Goal: Task Accomplishment & Management: Complete application form

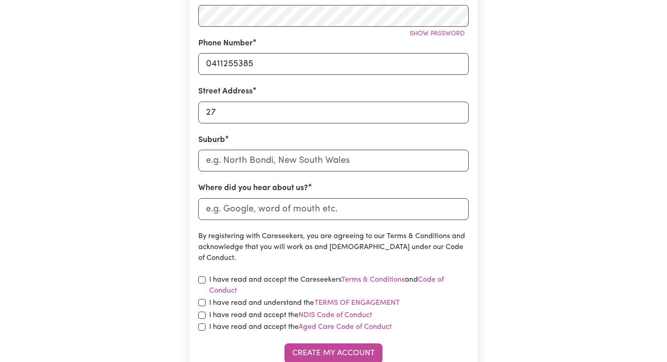
click at [237, 197] on div "Where did you hear about us?" at bounding box center [333, 200] width 270 height 37
click at [236, 120] on input "27" at bounding box center [333, 113] width 270 height 22
type input "[STREET_ADDRESS]"
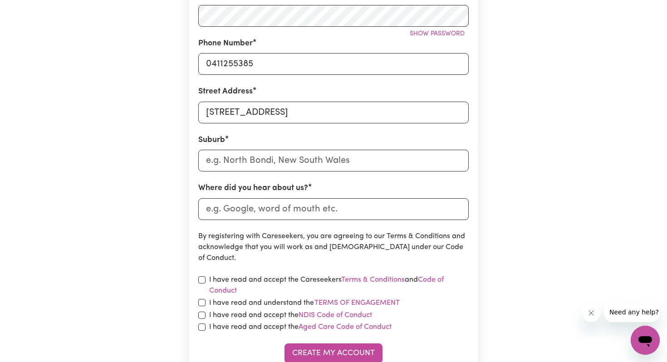
click at [129, 170] on div "Create A Care Worker Account To register as a care worker you need to create an…" at bounding box center [333, 85] width 599 height 652
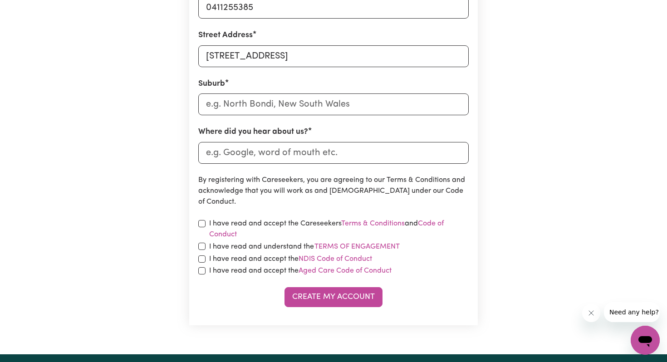
scroll to position [328, 0]
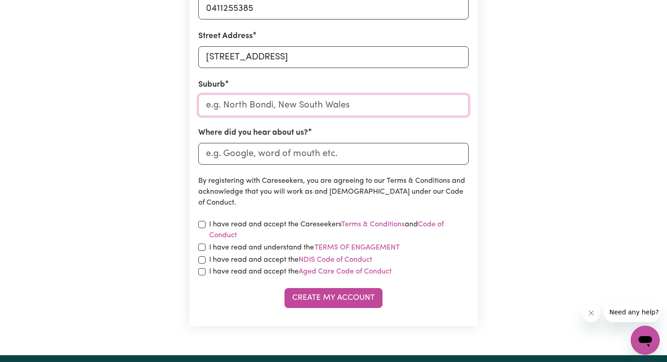
click at [250, 111] on input "text" at bounding box center [333, 105] width 270 height 22
type input "Sunbury"
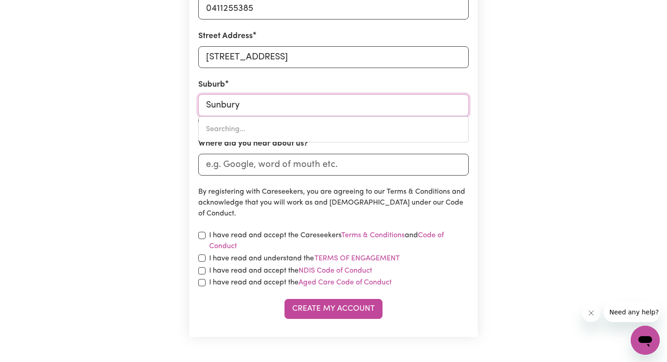
type input "[GEOGRAPHIC_DATA], [GEOGRAPHIC_DATA], 3429"
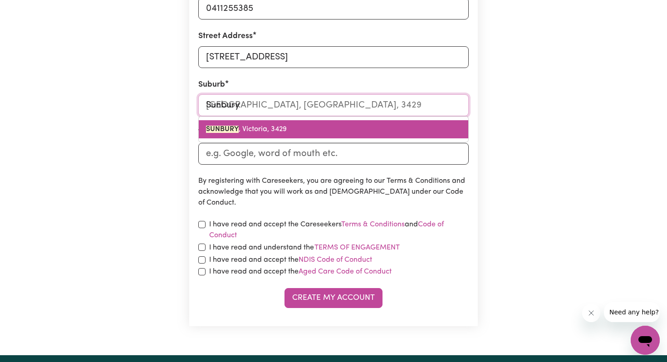
click at [269, 130] on span "[GEOGRAPHIC_DATA] , [GEOGRAPHIC_DATA], 3429" at bounding box center [246, 129] width 81 height 7
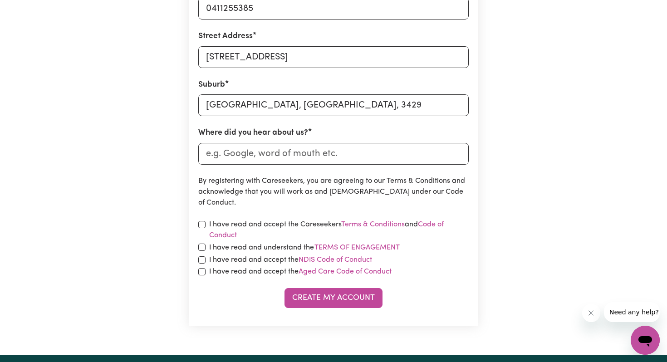
click at [157, 162] on div "Create A Care Worker Account To register as a care worker you need to create an…" at bounding box center [333, 30] width 599 height 652
click at [253, 154] on input "Where did you hear about us?" at bounding box center [333, 154] width 270 height 22
type input "Indeed"
click at [161, 194] on div "Create A Care Worker Account To register as a care worker you need to create an…" at bounding box center [333, 30] width 599 height 652
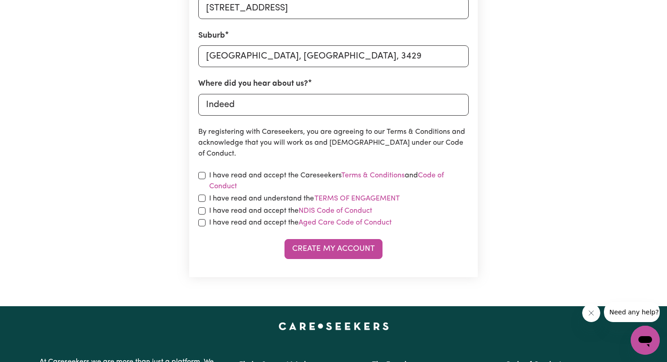
scroll to position [379, 0]
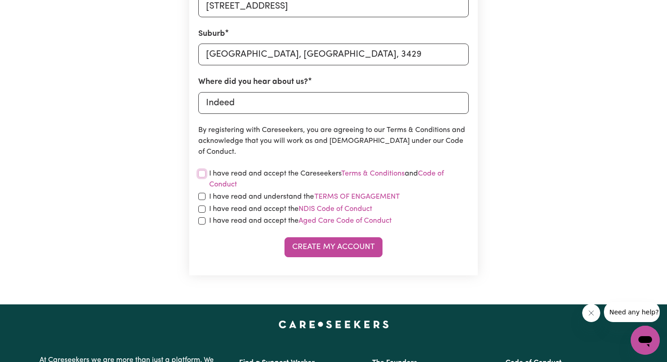
click at [201, 173] on input "checkbox" at bounding box center [201, 173] width 7 height 7
checkbox input "true"
click at [202, 193] on input "checkbox" at bounding box center [201, 196] width 7 height 7
checkbox input "true"
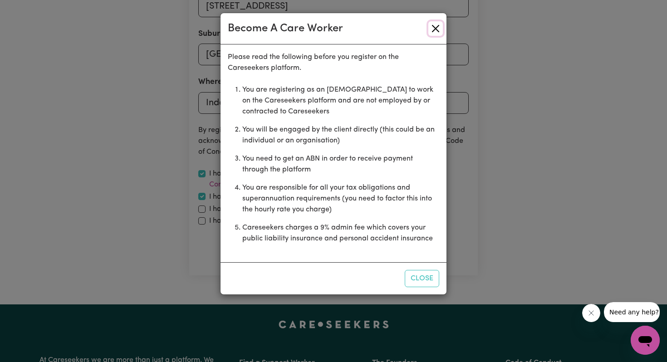
click at [440, 26] on button "Close" at bounding box center [435, 28] width 15 height 15
